Goal: Transaction & Acquisition: Register for event/course

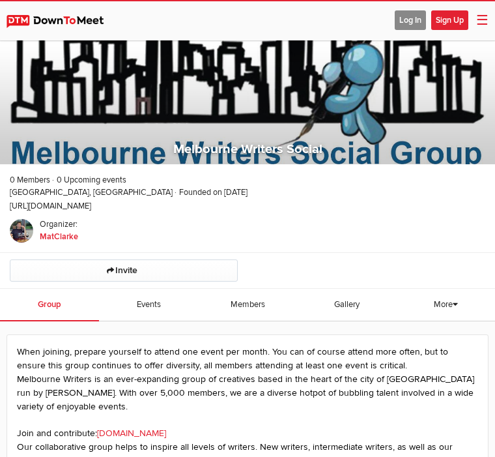
click at [438, 27] on span "Sign Up" at bounding box center [449, 20] width 37 height 20
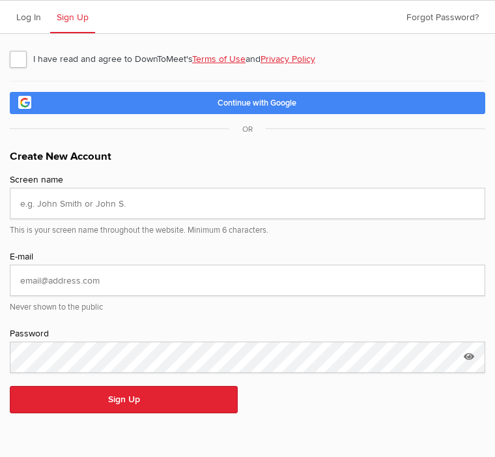
scroll to position [38, 0]
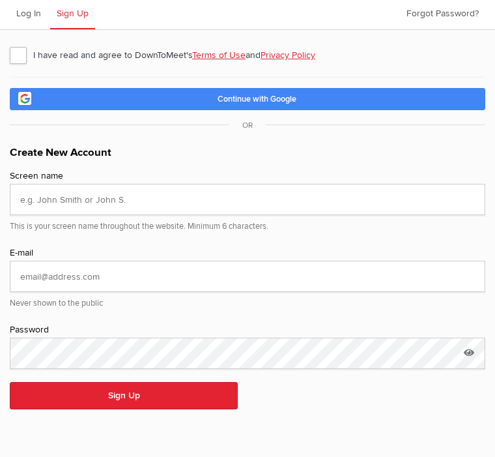
click at [49, 106] on link "Continue with Google" at bounding box center [248, 99] width 476 height 22
type input "google_vignette"
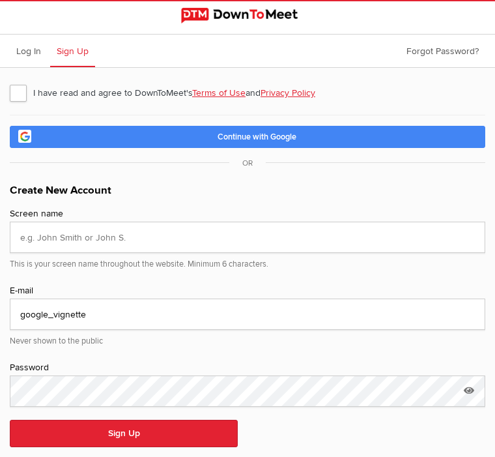
scroll to position [38, 0]
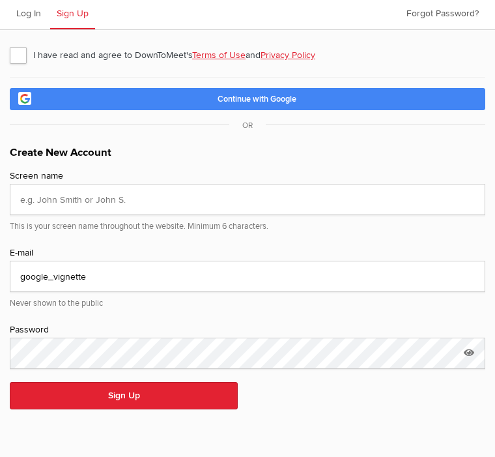
click at [268, 299] on div "Never shown to the public" at bounding box center [248, 301] width 476 height 18
click at [20, 63] on span "I have read and agree to DownToMeet's Terms of Use and Privacy Policy" at bounding box center [169, 54] width 319 height 23
click at [10, 43] on input "I have read and agree to DownToMeet's Terms of Use and Privacy Policy" at bounding box center [9, 42] width 1 height 1
checkbox input "true"
click at [29, 104] on link "Continue with Google" at bounding box center [248, 99] width 476 height 22
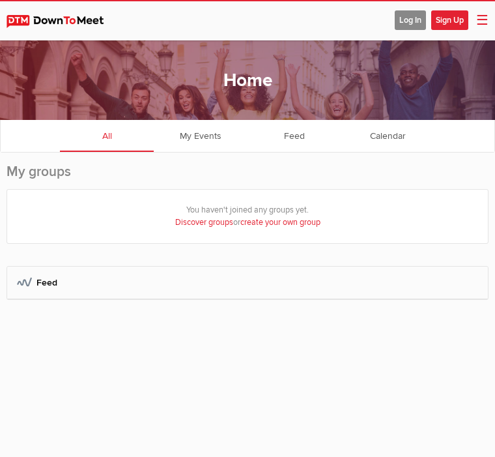
click at [42, 182] on h2 "My groups" at bounding box center [248, 175] width 482 height 27
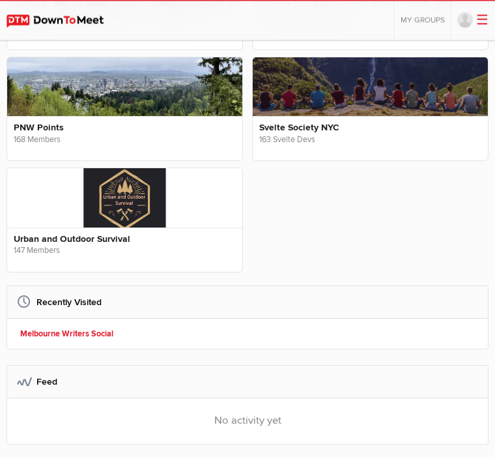
scroll to position [553, 0]
click at [37, 328] on link "Melbourne Writers Social" at bounding box center [249, 334] width 459 height 12
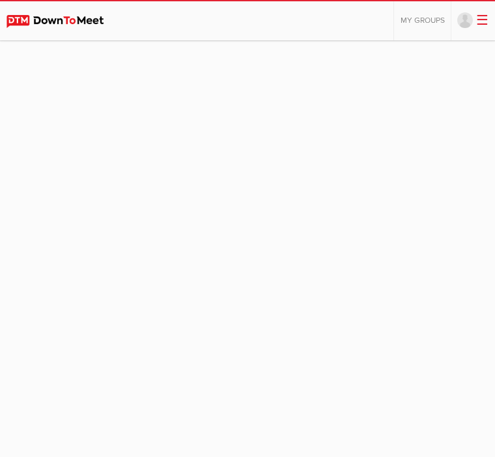
click at [474, 21] on link at bounding box center [467, 21] width 19 height 16
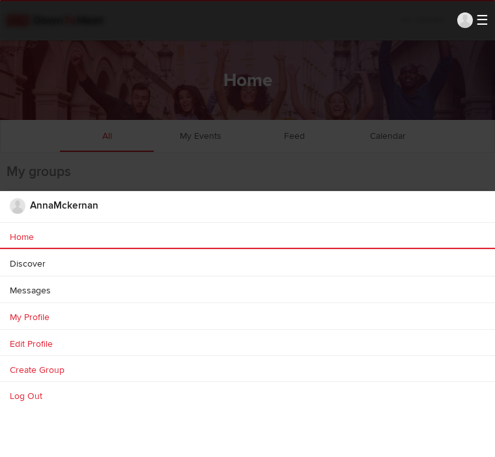
scroll to position [38, 0]
